Goal: Task Accomplishment & Management: Complete application form

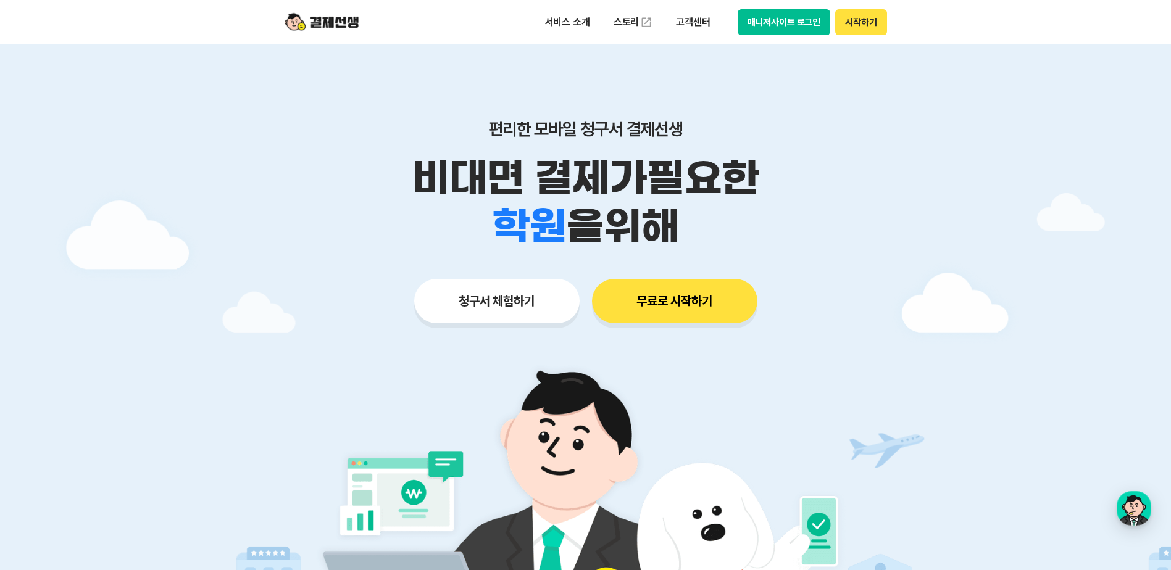
click at [866, 28] on button "시작하기" at bounding box center [860, 22] width 51 height 26
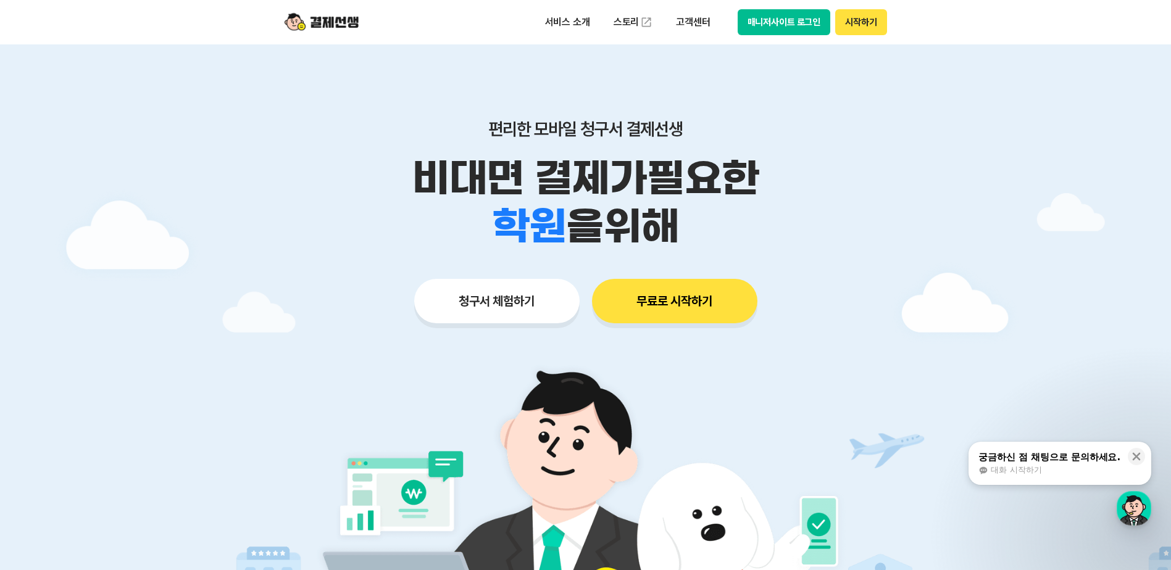
click at [866, 28] on button "시작하기" at bounding box center [860, 22] width 51 height 26
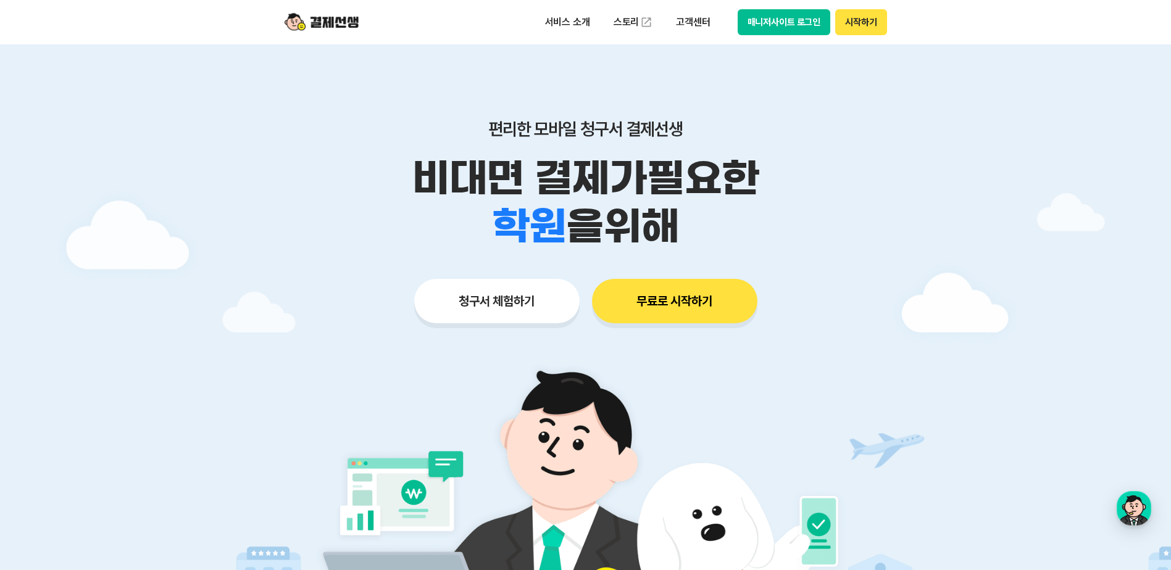
click at [866, 32] on button "시작하기" at bounding box center [860, 22] width 51 height 26
